Goal: Check status: Check status

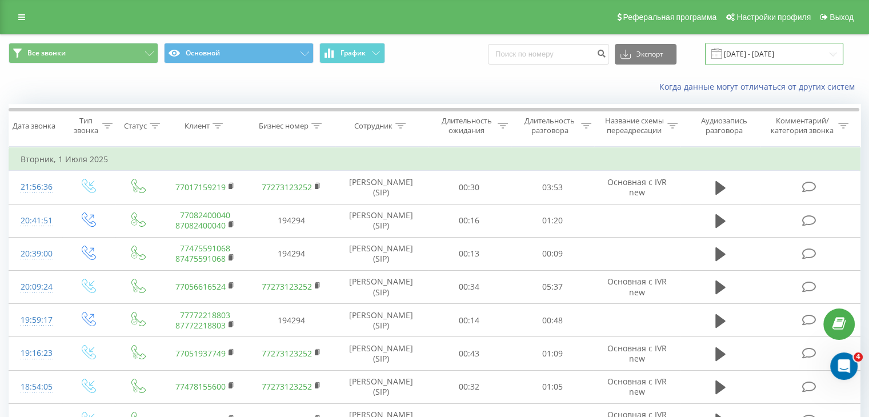
click at [750, 55] on input "01.06.2025 - 01.07.2025" at bounding box center [774, 54] width 138 height 22
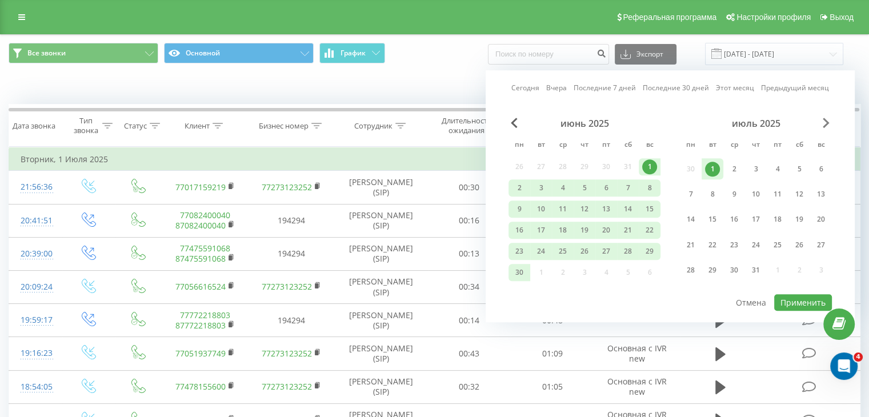
click at [823, 126] on span "Next Month" at bounding box center [826, 123] width 7 height 10
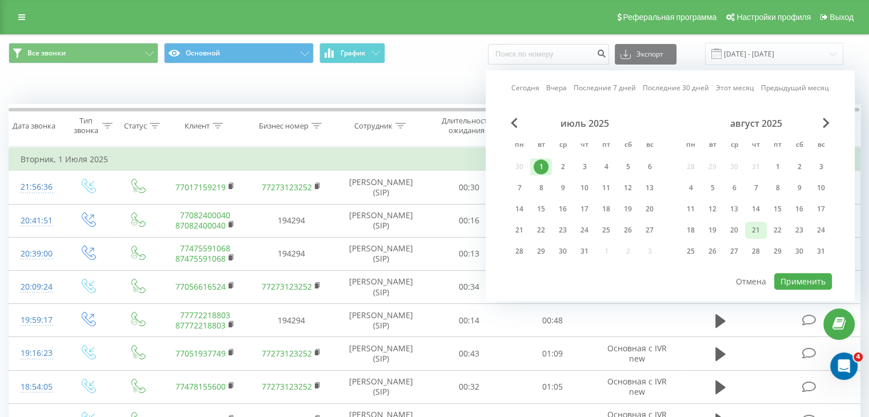
click at [763, 226] on div "21" at bounding box center [756, 230] width 15 height 15
click at [794, 278] on button "Применить" at bounding box center [804, 281] width 58 height 17
type input "[DATE] - [DATE]"
